Goal: Register for event/course

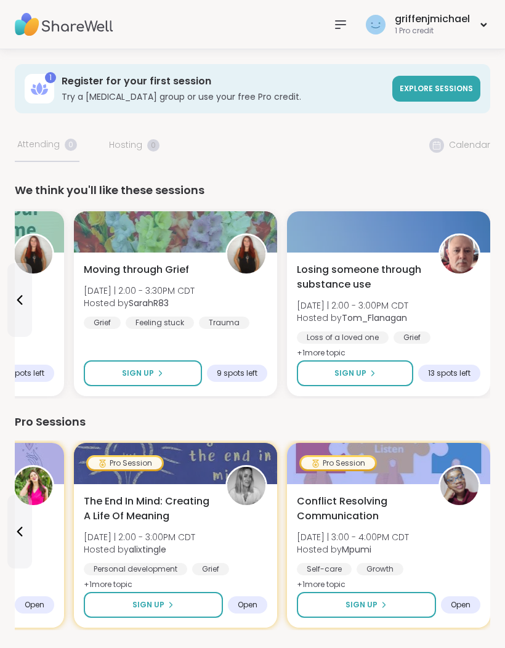
click at [343, 21] on icon at bounding box center [341, 24] width 10 height 7
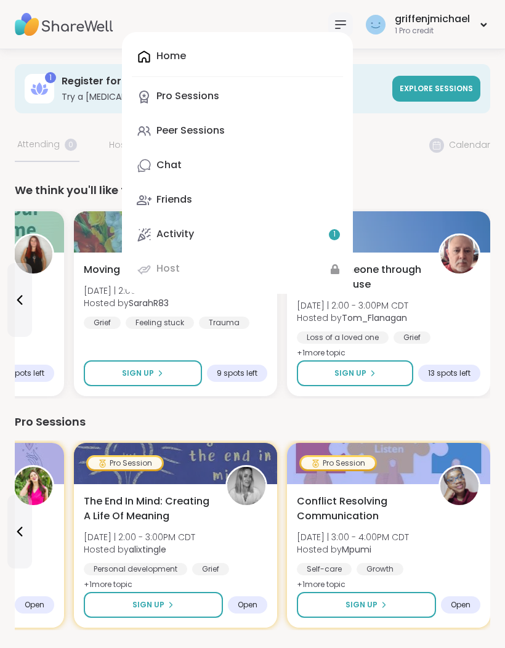
click at [171, 232] on div "Activity 1" at bounding box center [175, 234] width 38 height 14
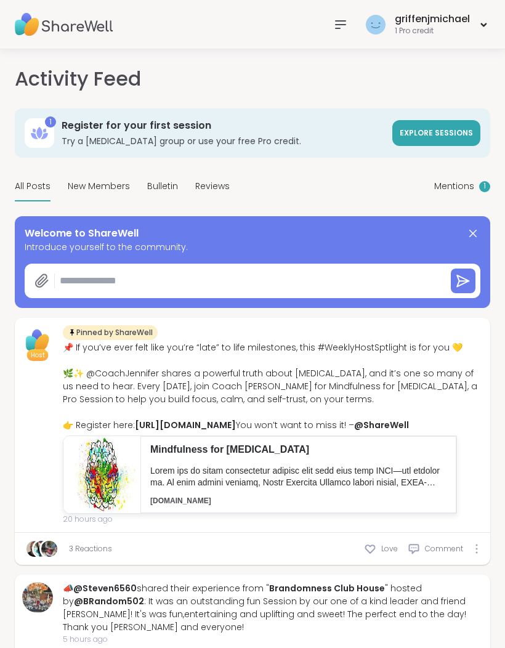
click at [95, 185] on span "New Members" at bounding box center [99, 186] width 62 height 13
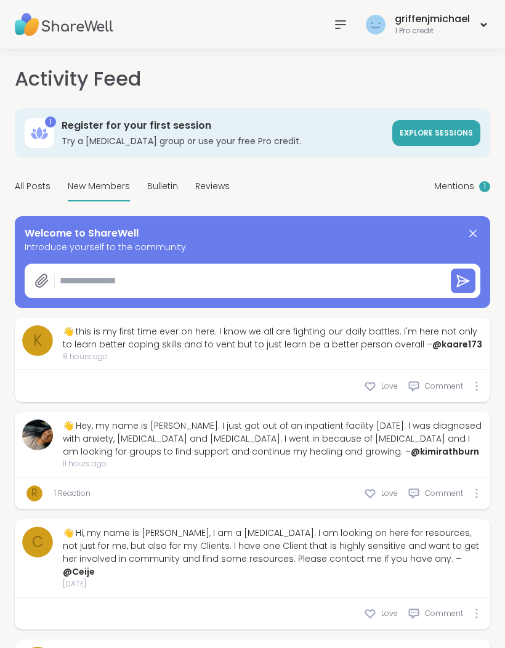
click at [466, 182] on span "Mentions" at bounding box center [454, 186] width 40 height 13
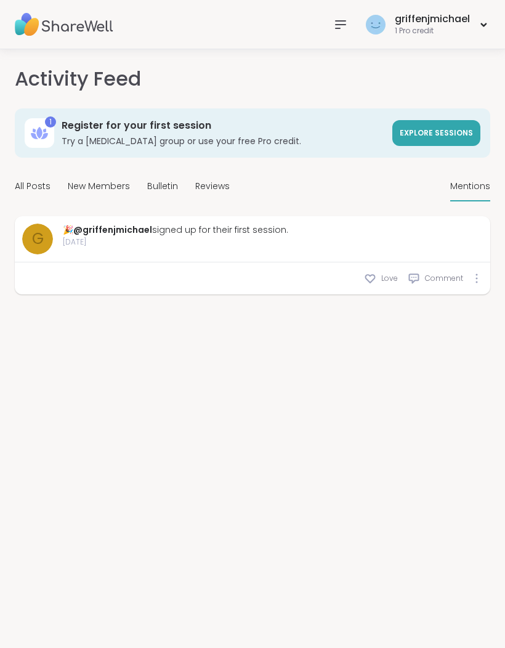
click at [38, 187] on span "All Posts" at bounding box center [33, 186] width 36 height 13
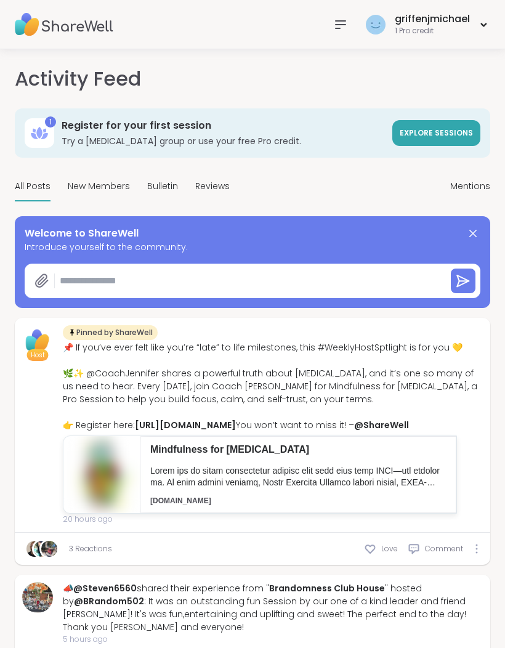
type textarea "*"
click at [337, 24] on icon at bounding box center [341, 24] width 10 height 7
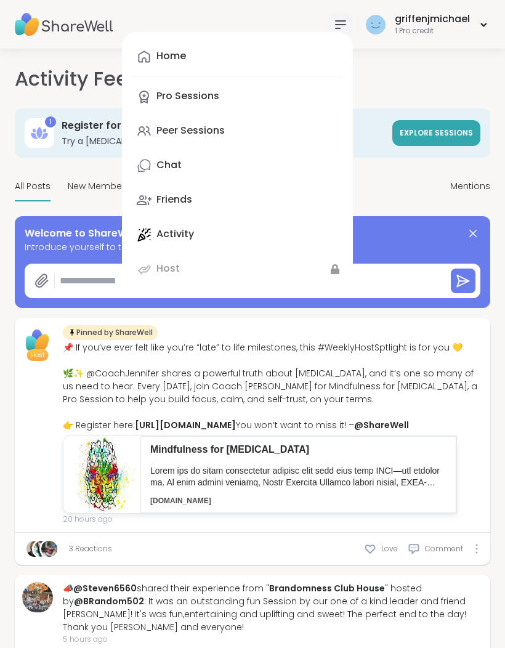
click at [180, 50] on div "Home" at bounding box center [171, 56] width 30 height 14
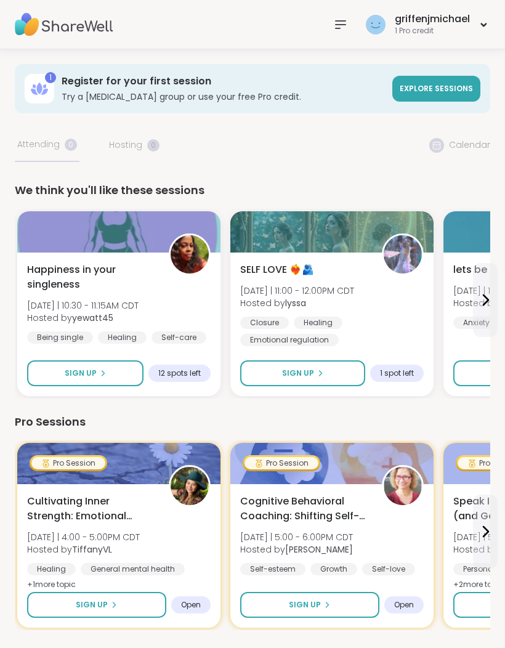
click at [71, 306] on span "[DATE] | 10:30 - 11:15AM CDT" at bounding box center [82, 305] width 111 height 12
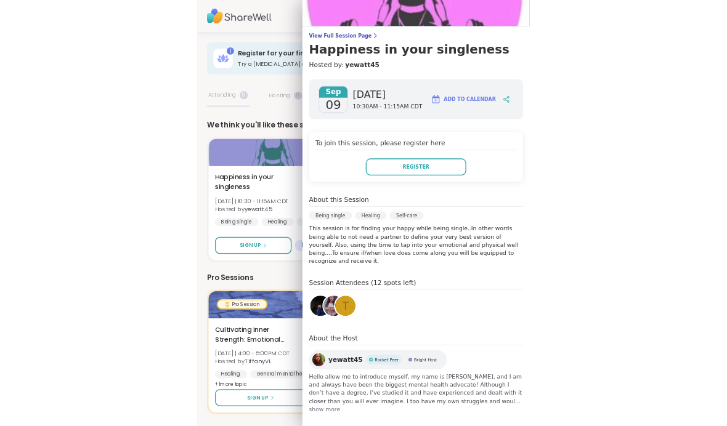
scroll to position [57, 0]
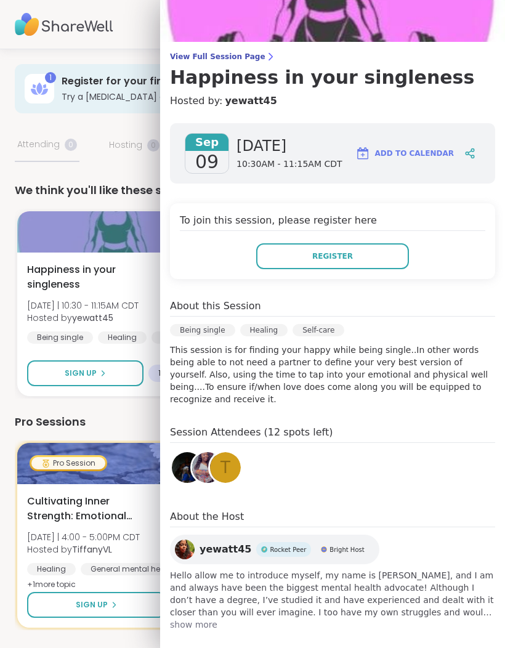
click at [38, 182] on div "We think you'll like these sessions" at bounding box center [252, 190] width 475 height 17
